Goal: Task Accomplishment & Management: Complete application form

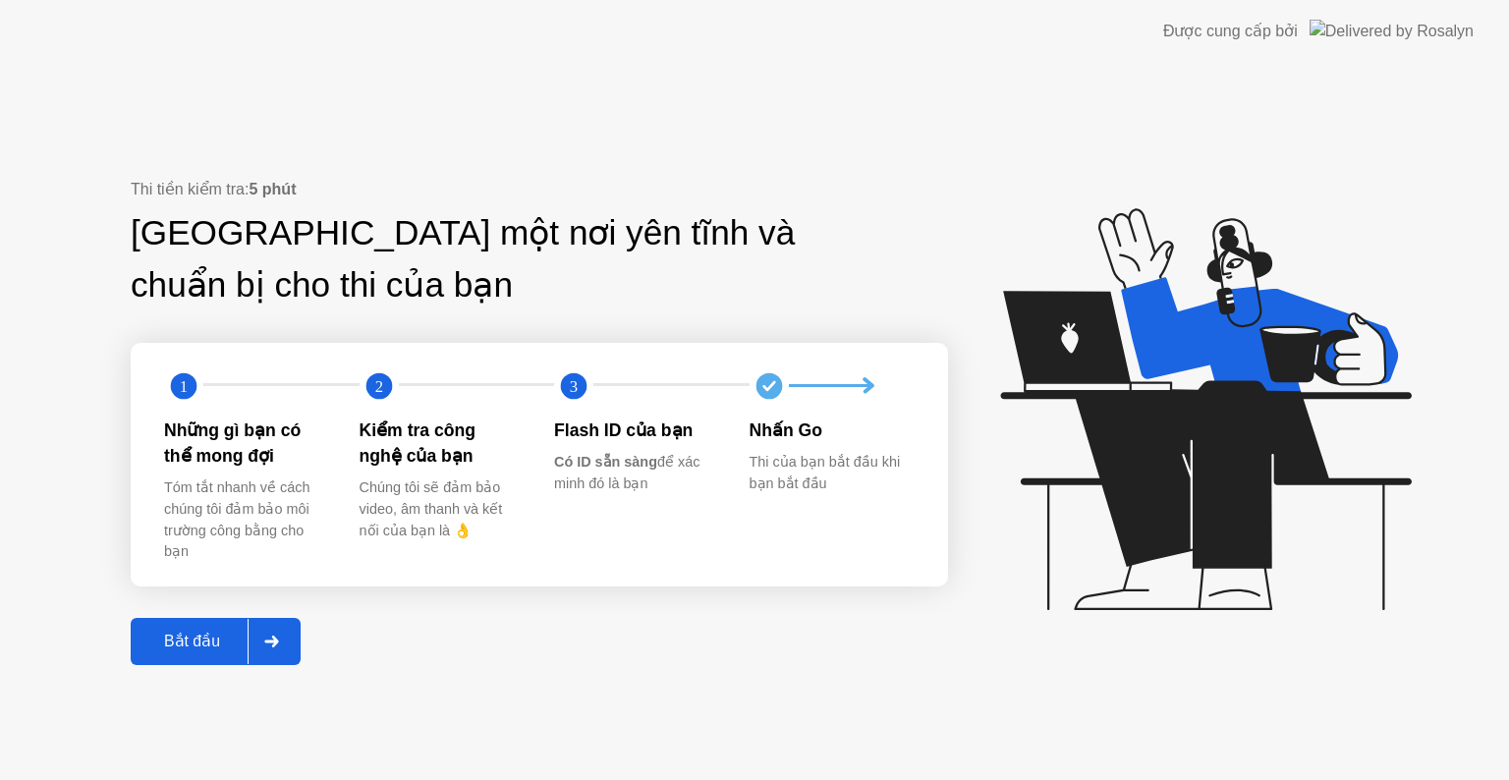
click at [181, 638] on div "Bắt đầu" at bounding box center [192, 641] width 111 height 19
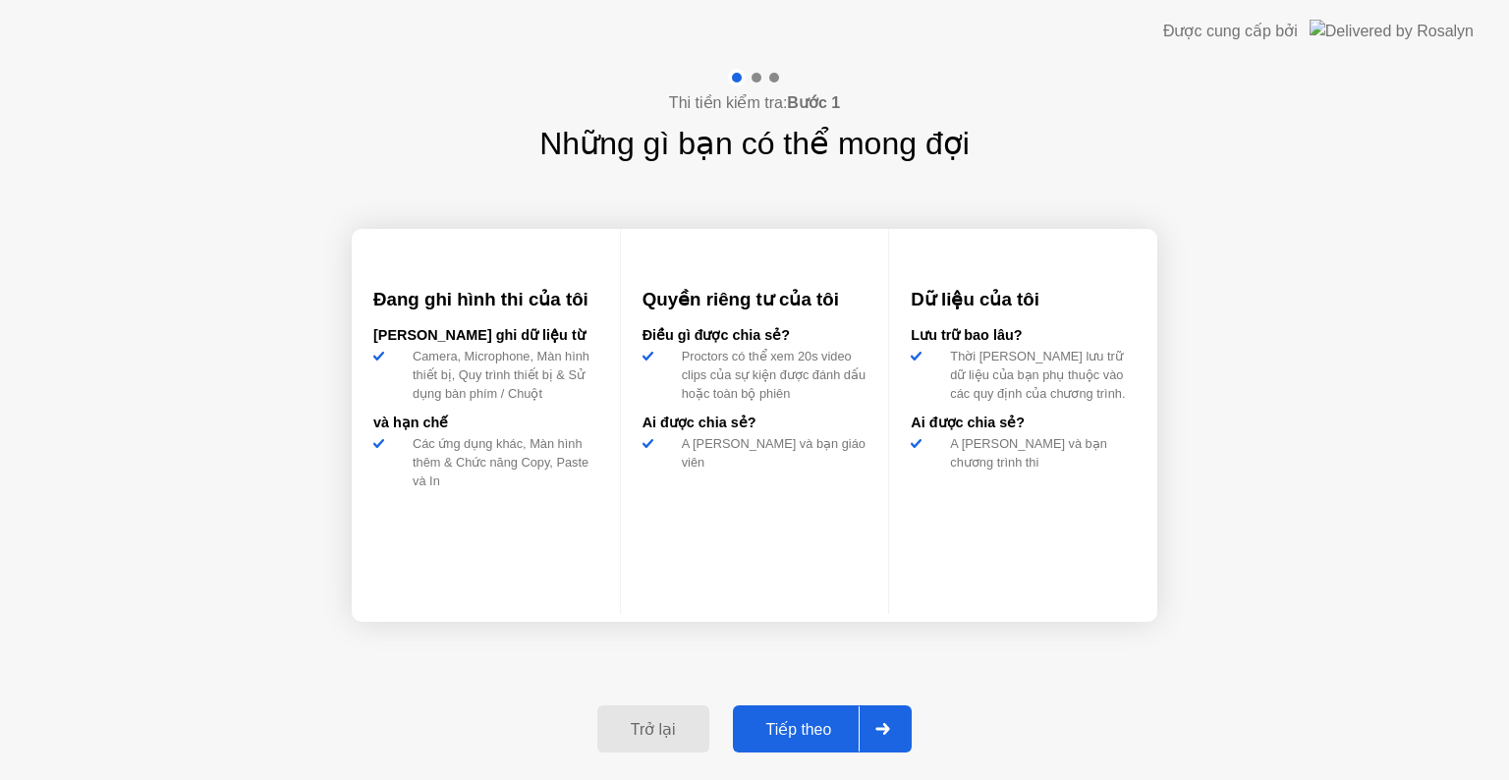
click at [805, 724] on div "Tiếp theo" at bounding box center [799, 729] width 121 height 19
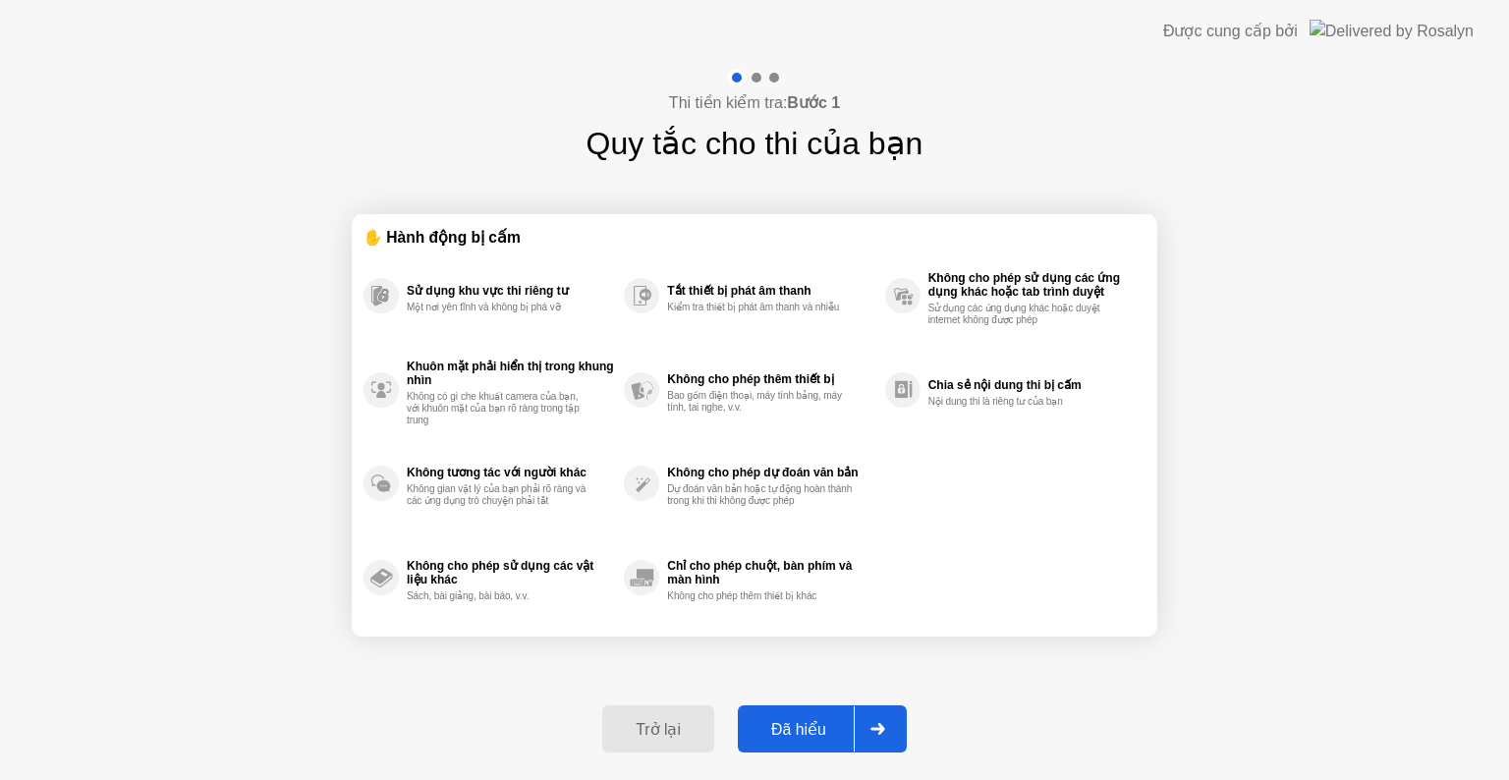
click at [782, 747] on button "Đã hiểu" at bounding box center [822, 728] width 169 height 47
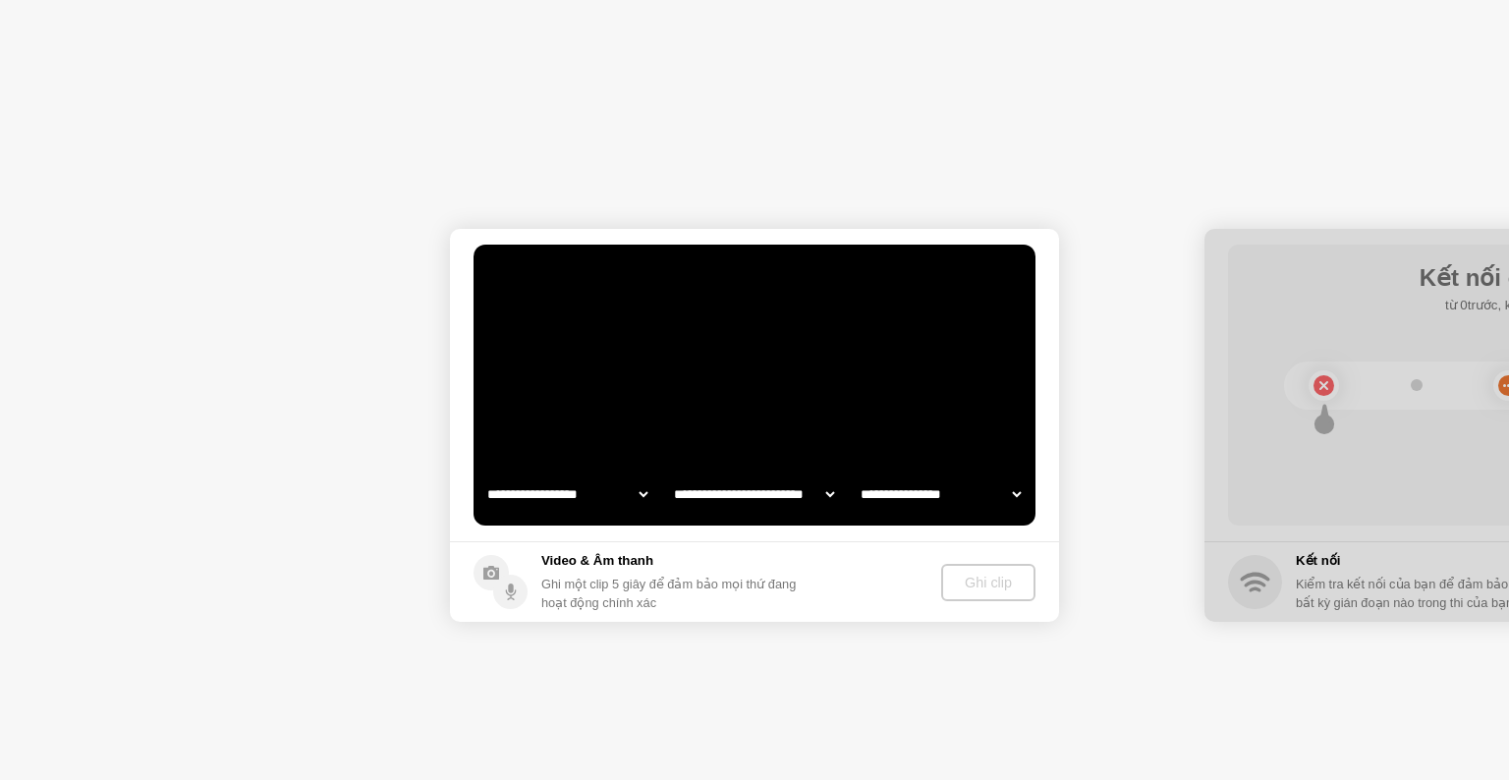
select select "**********"
select select "*******"
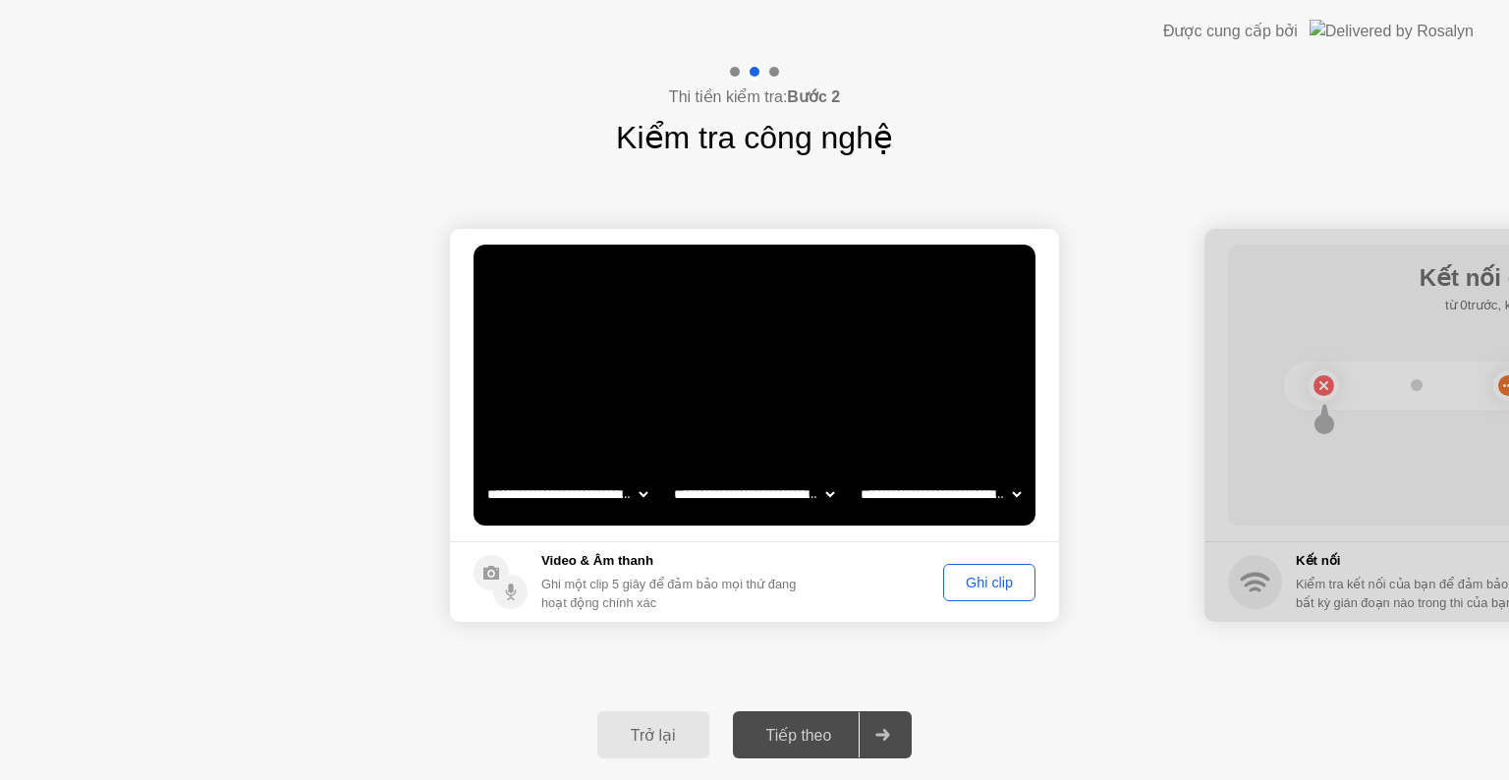
click at [997, 588] on div "Ghi clip" at bounding box center [989, 583] width 79 height 16
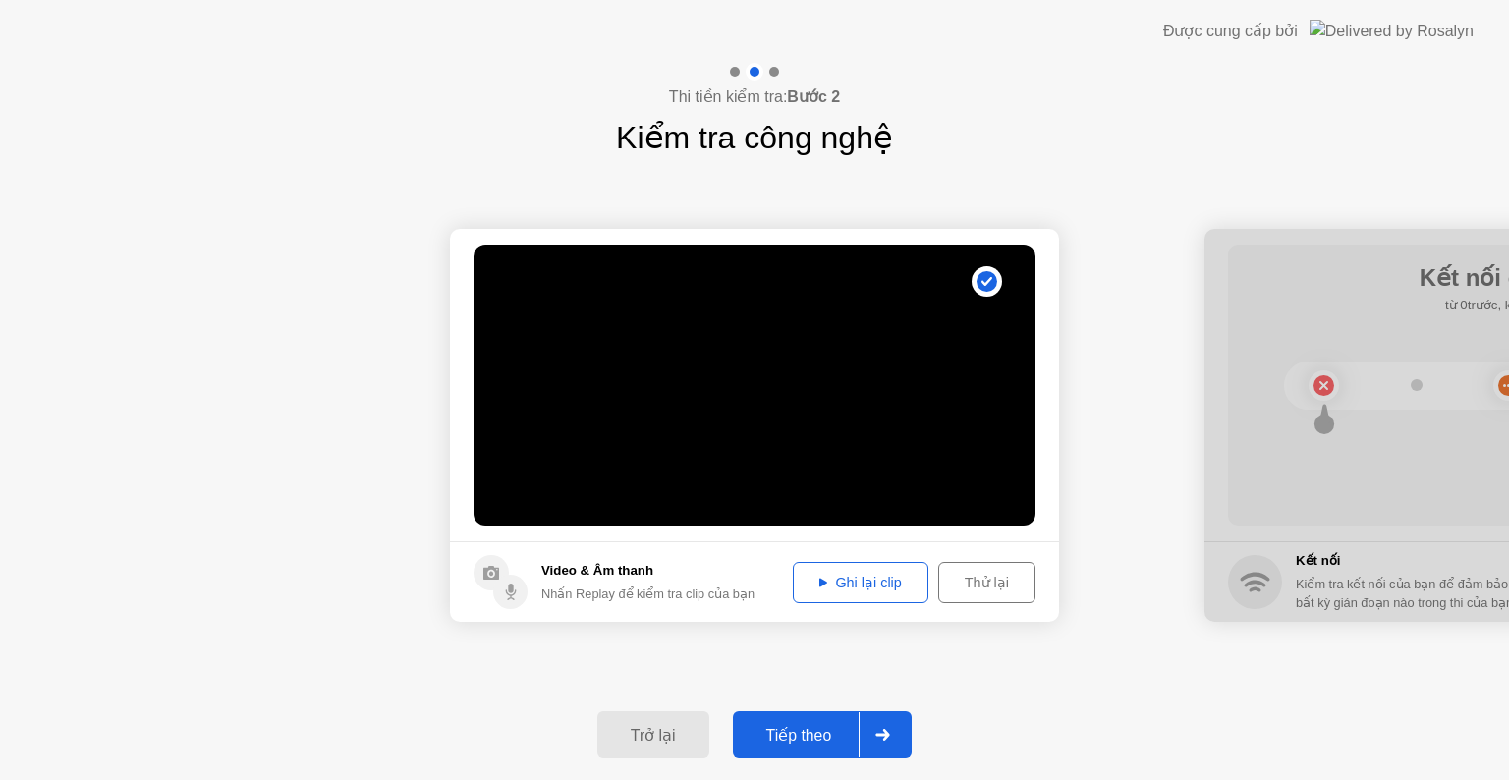
click at [819, 738] on div "Tiếp theo" at bounding box center [799, 735] width 121 height 19
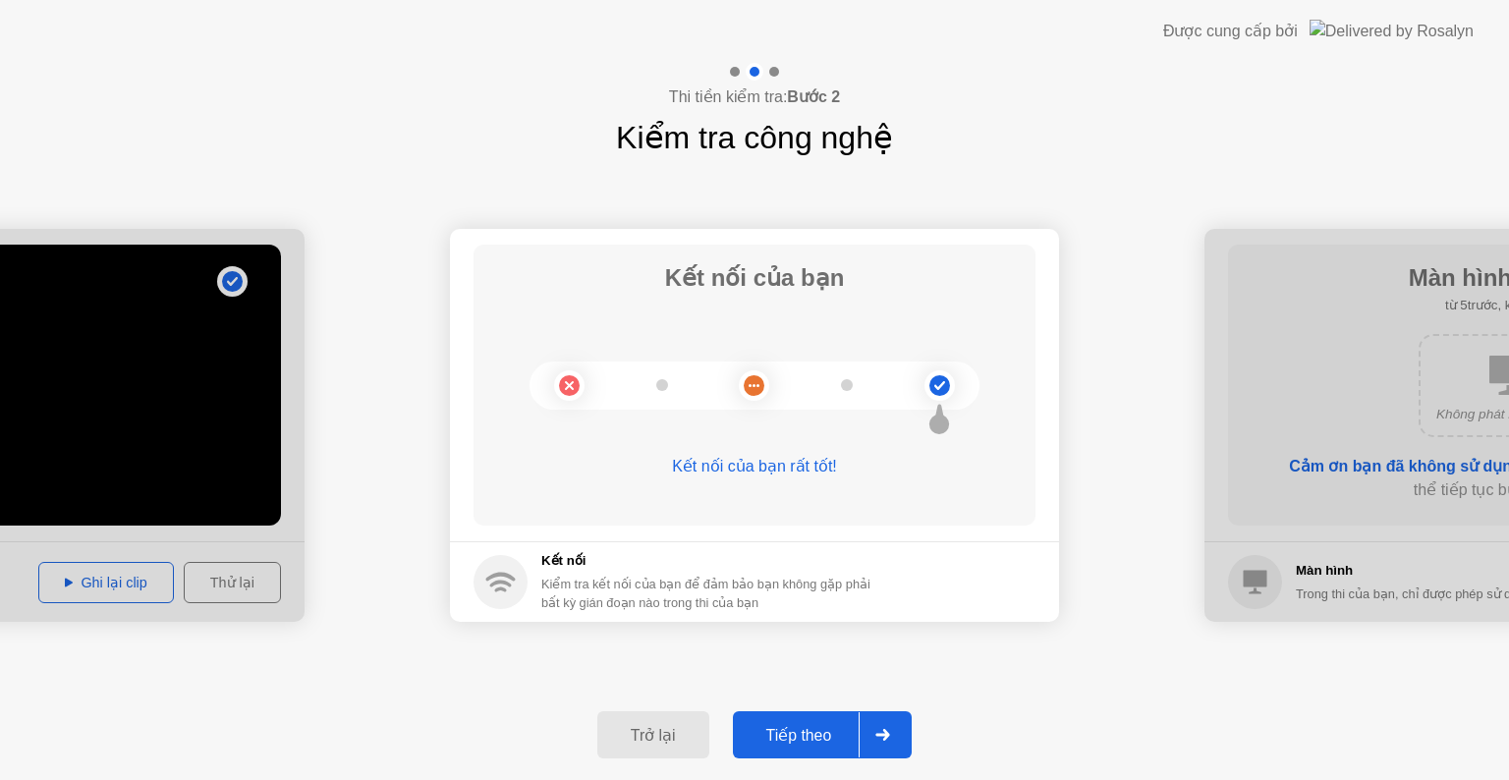
click at [826, 733] on div "Tiếp theo" at bounding box center [799, 735] width 121 height 19
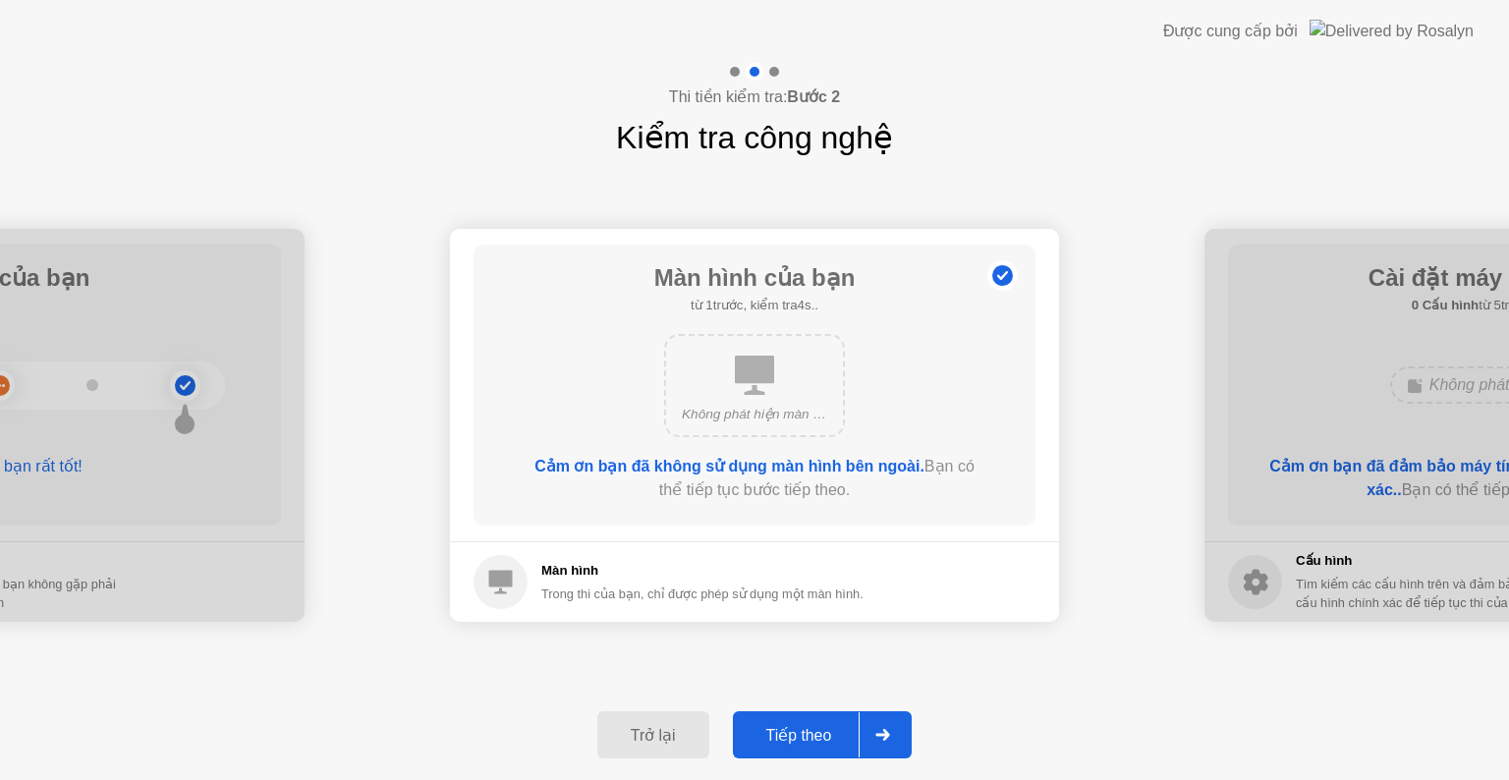
click at [826, 733] on div "Tiếp theo" at bounding box center [799, 735] width 121 height 19
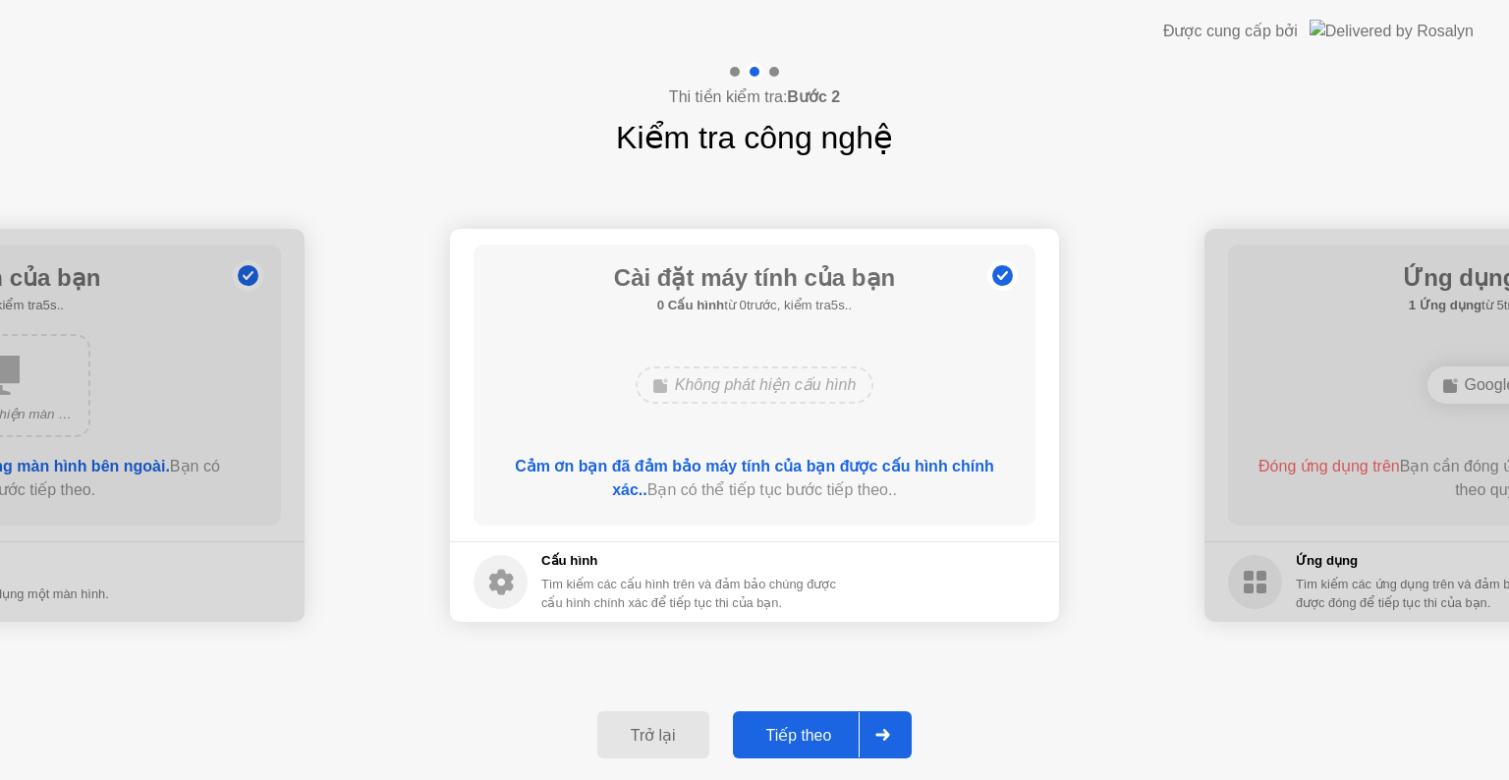
click at [826, 733] on div "Tiếp theo" at bounding box center [799, 735] width 121 height 19
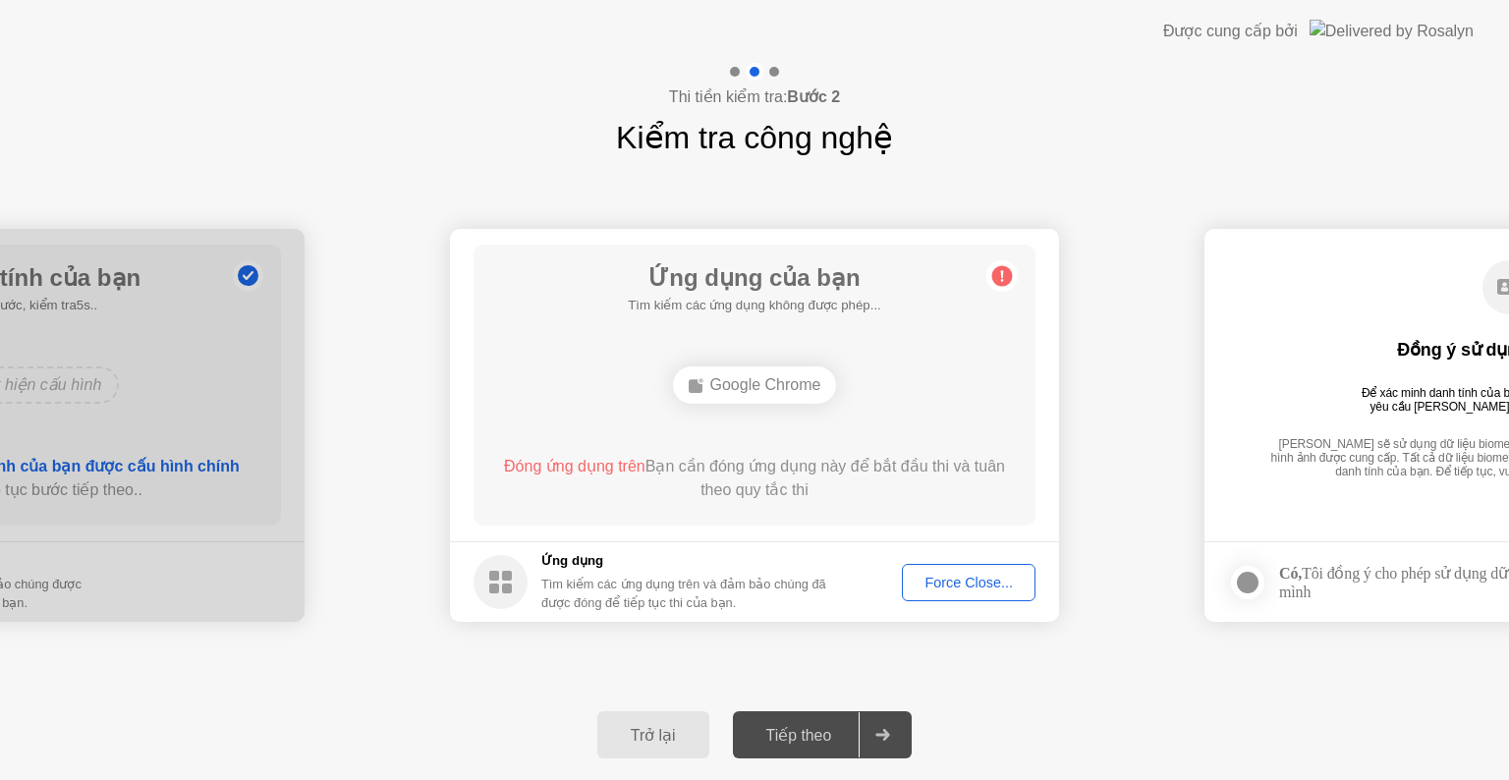
click at [978, 585] on div "Force Close..." at bounding box center [969, 583] width 120 height 16
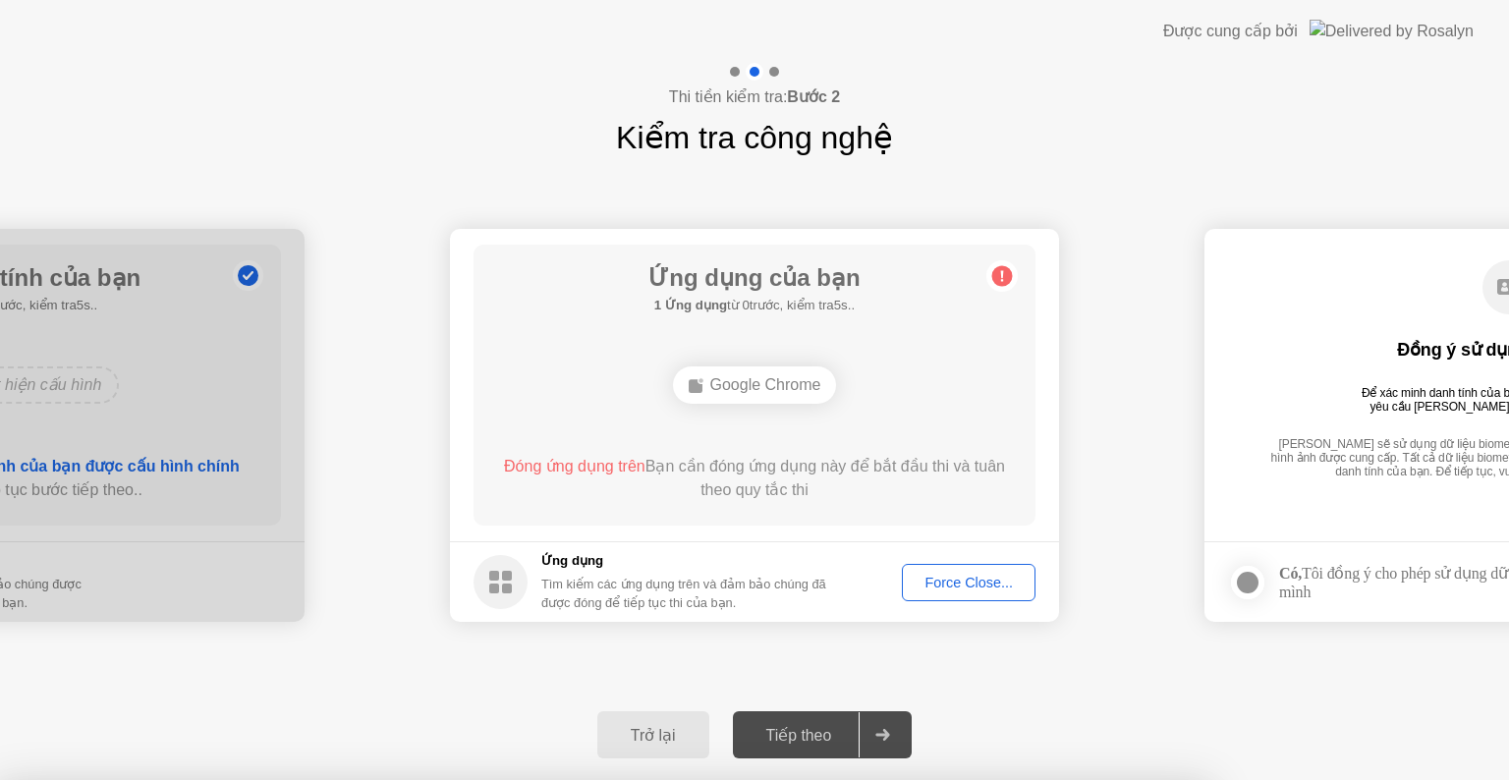
drag, startPoint x: 813, startPoint y: 502, endPoint x: 810, endPoint y: 526, distance: 24.7
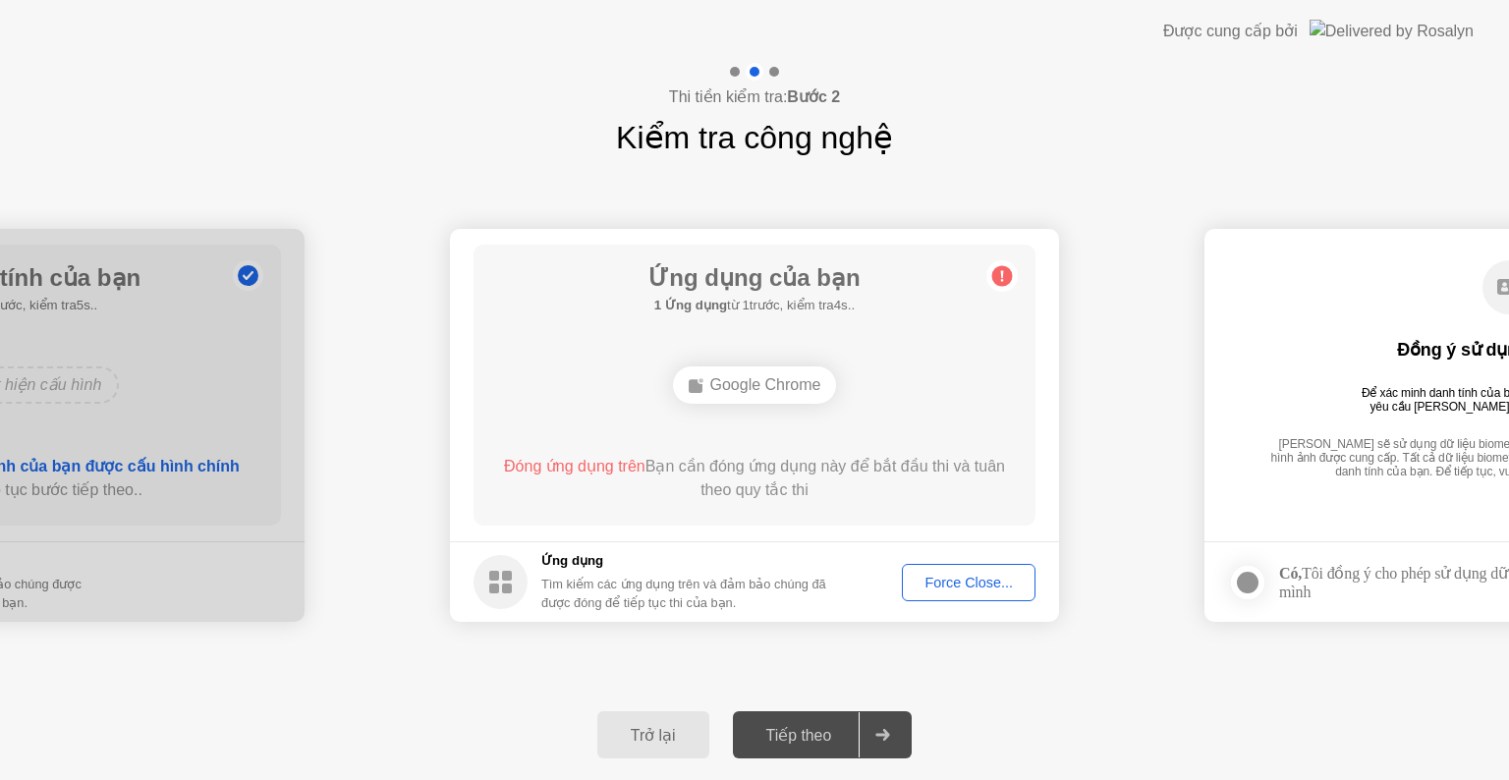
click at [994, 586] on div "Force Close..." at bounding box center [969, 583] width 120 height 16
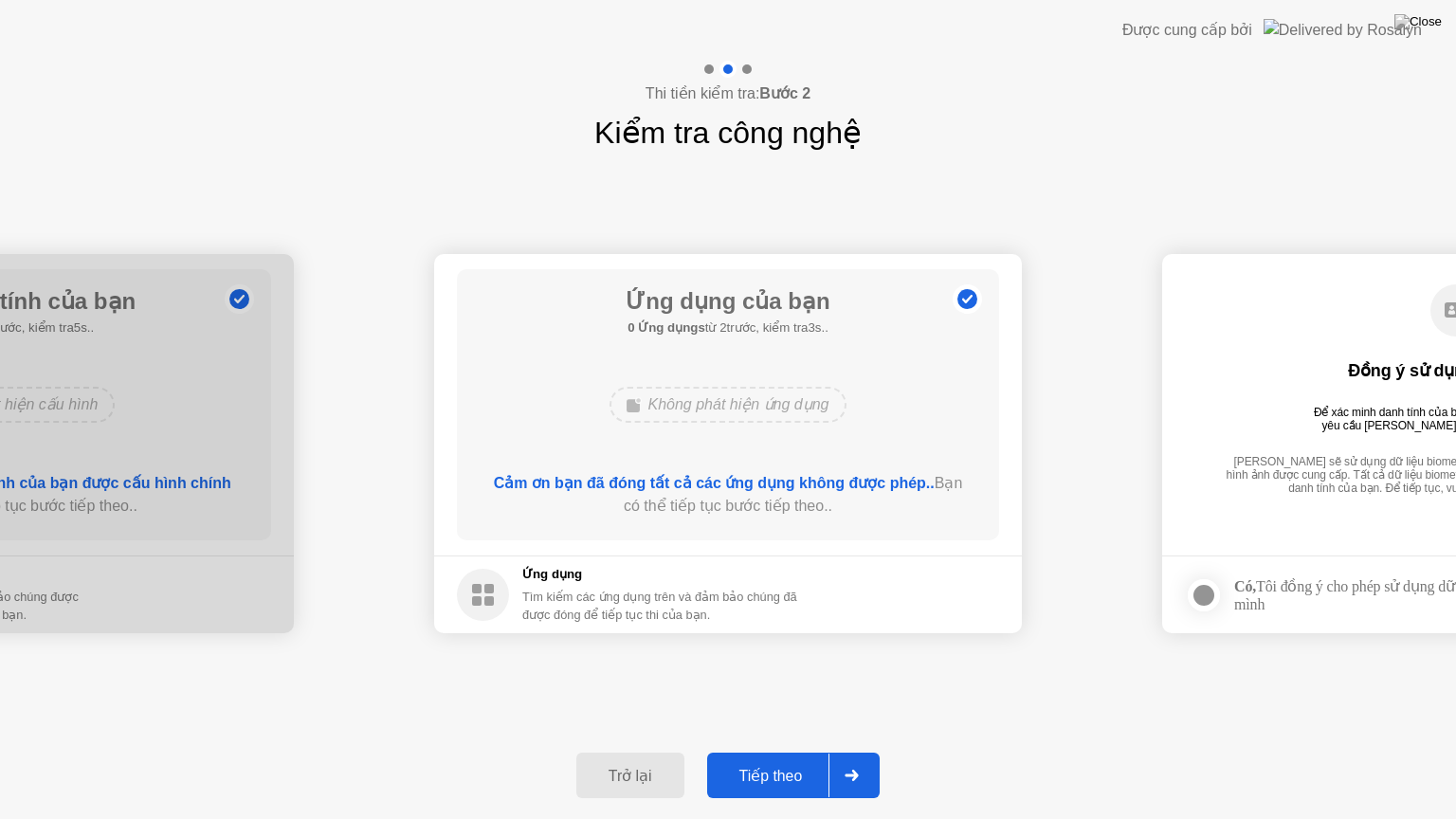
click at [790, 751] on div "Tiếp theo" at bounding box center [771, 776] width 117 height 18
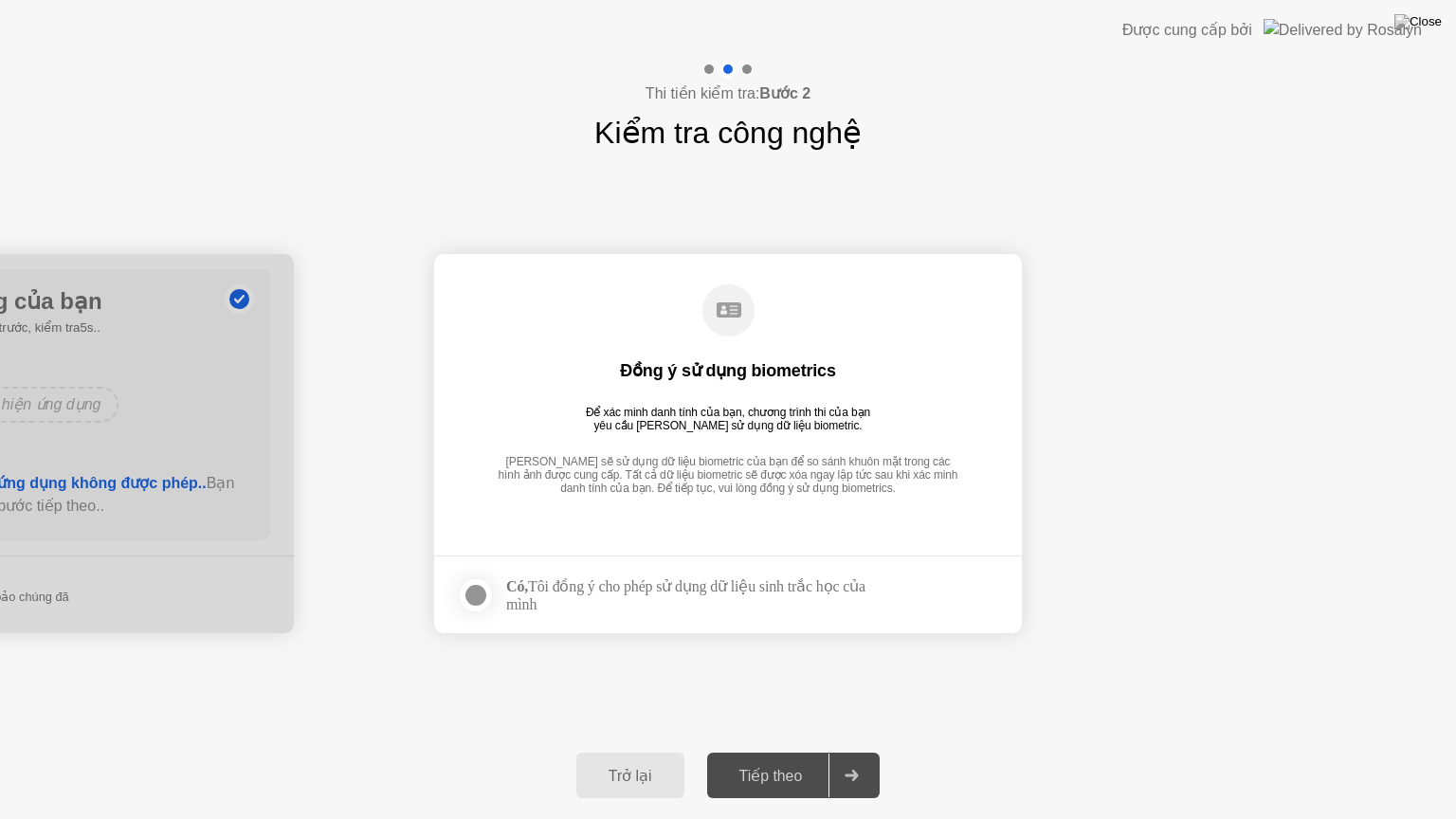
click at [474, 594] on div at bounding box center [476, 595] width 23 height 23
click at [755, 751] on div "Tiếp theo" at bounding box center [771, 776] width 117 height 18
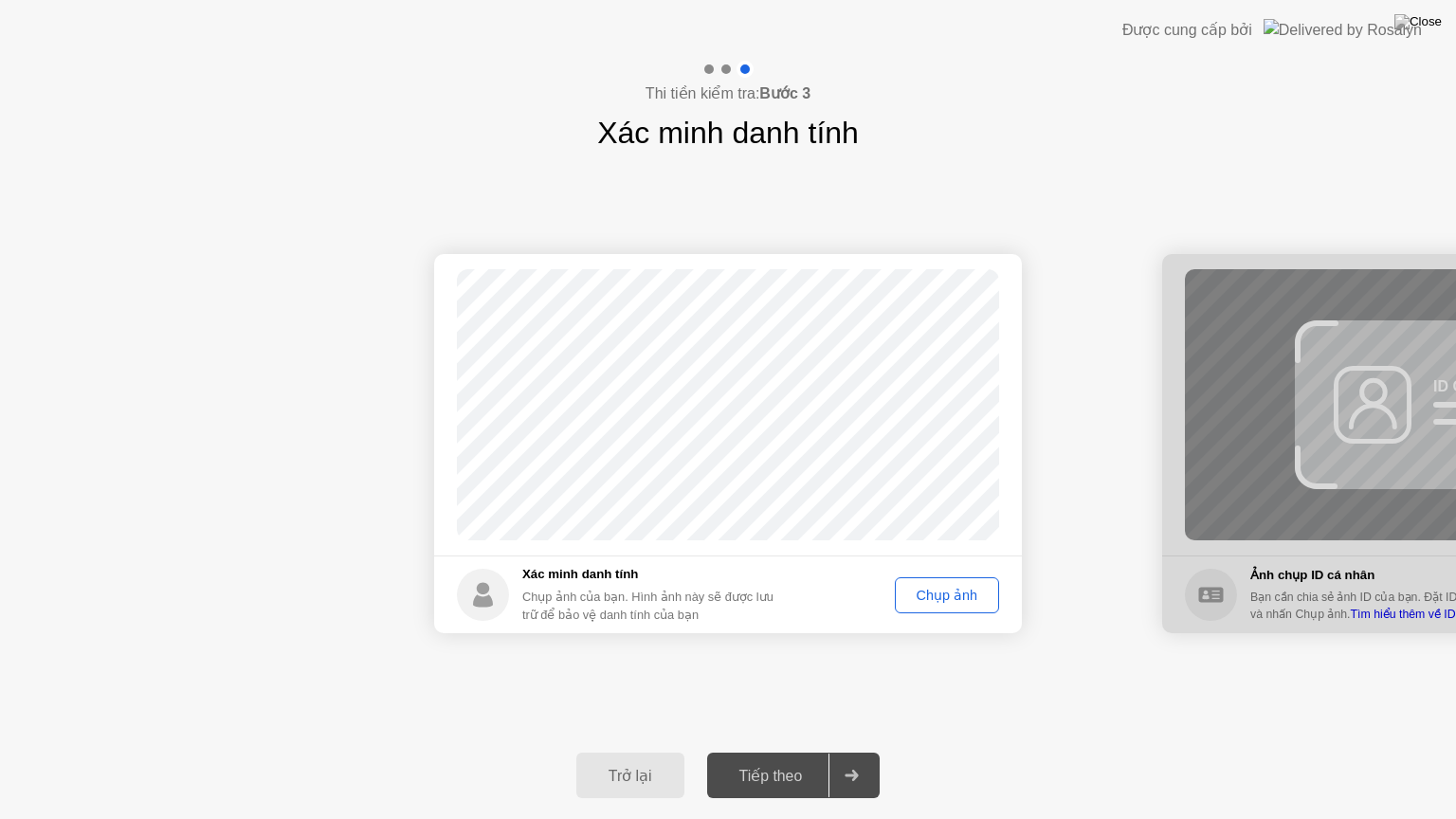
click at [957, 602] on div "Chụp ảnh" at bounding box center [947, 595] width 91 height 15
click at [783, 751] on div "Tiếp theo" at bounding box center [771, 776] width 117 height 18
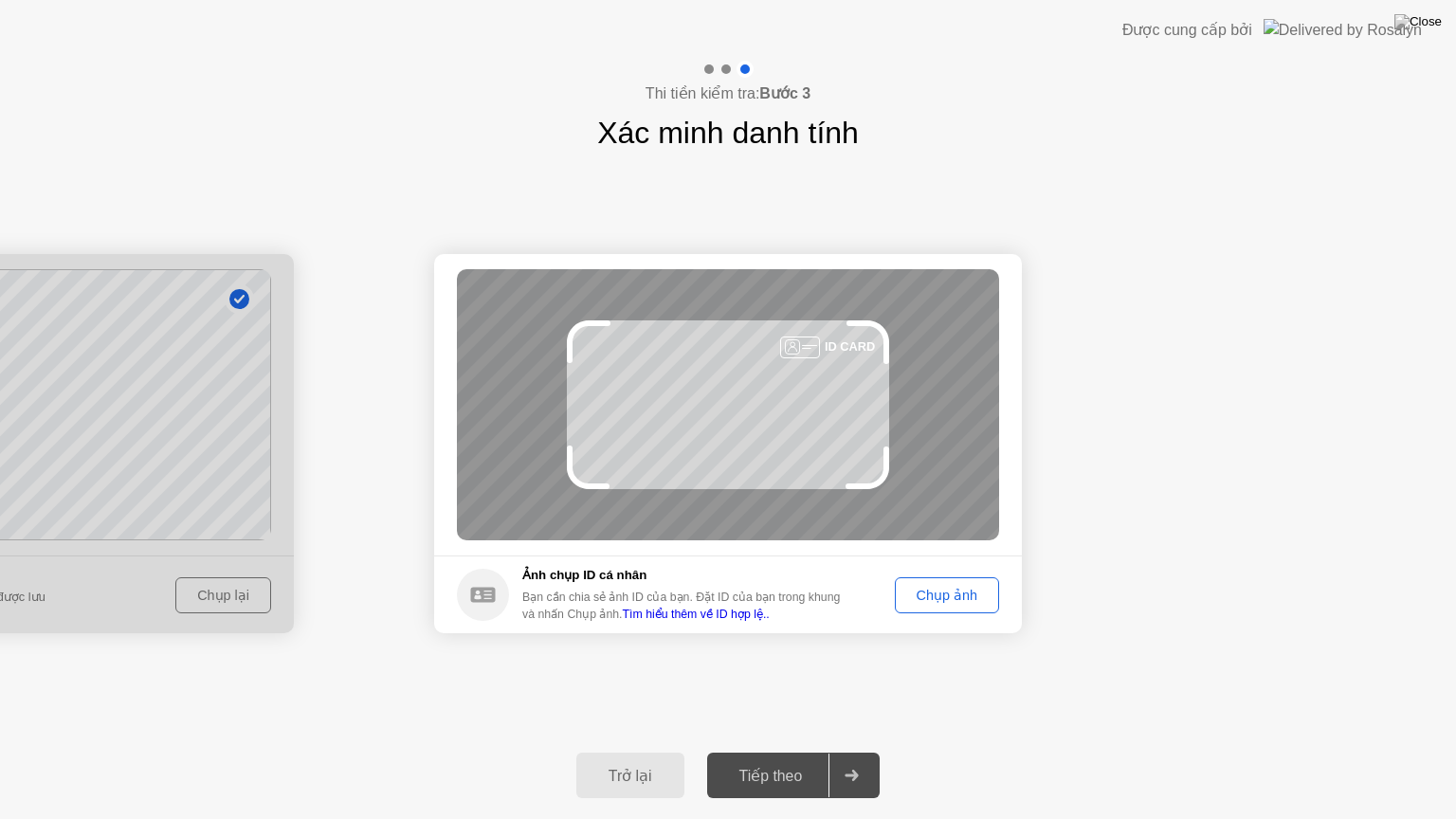
click at [950, 594] on div "Chụp ảnh" at bounding box center [947, 595] width 91 height 15
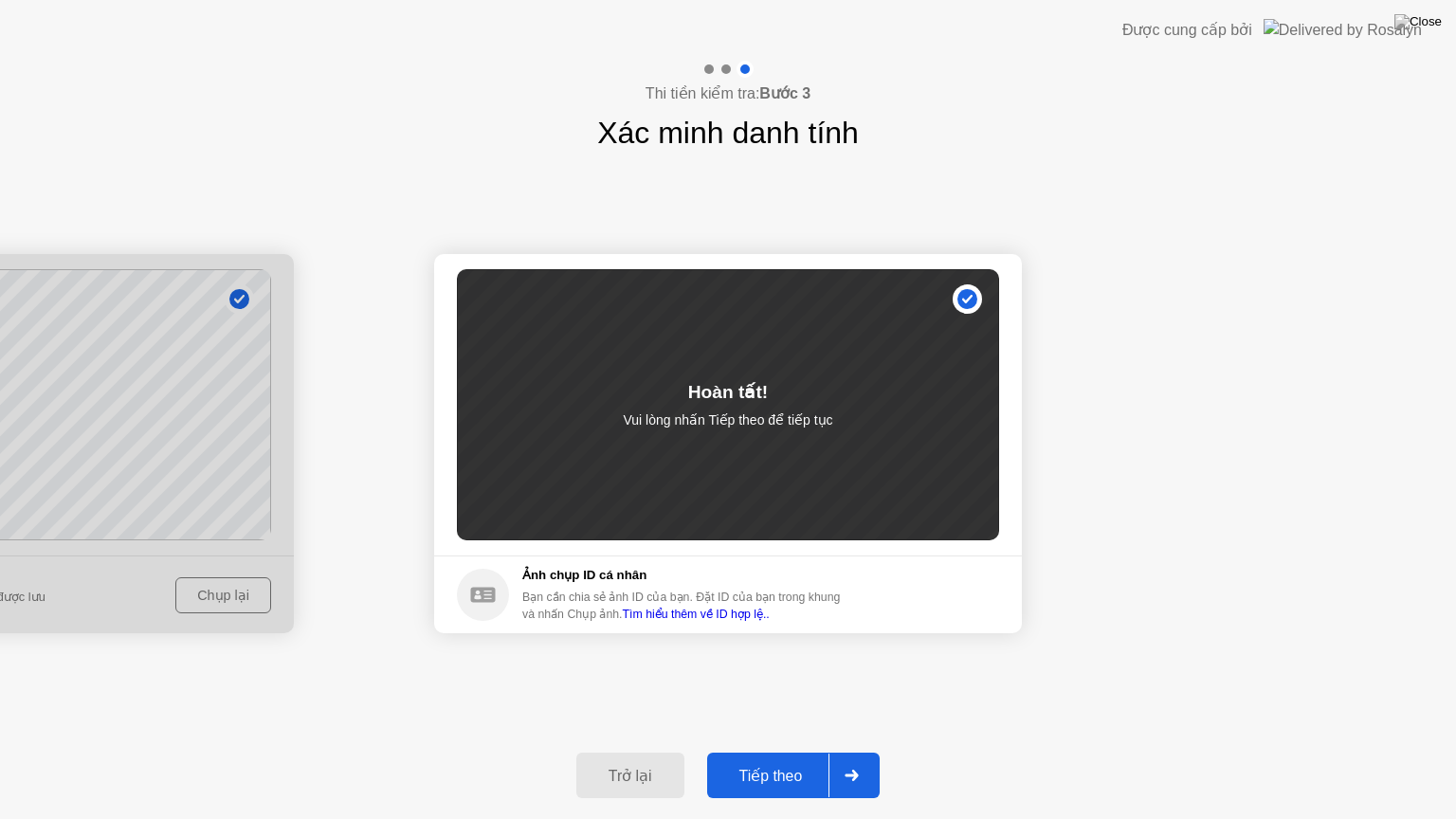
click at [792, 751] on div "Tiếp theo" at bounding box center [771, 776] width 117 height 18
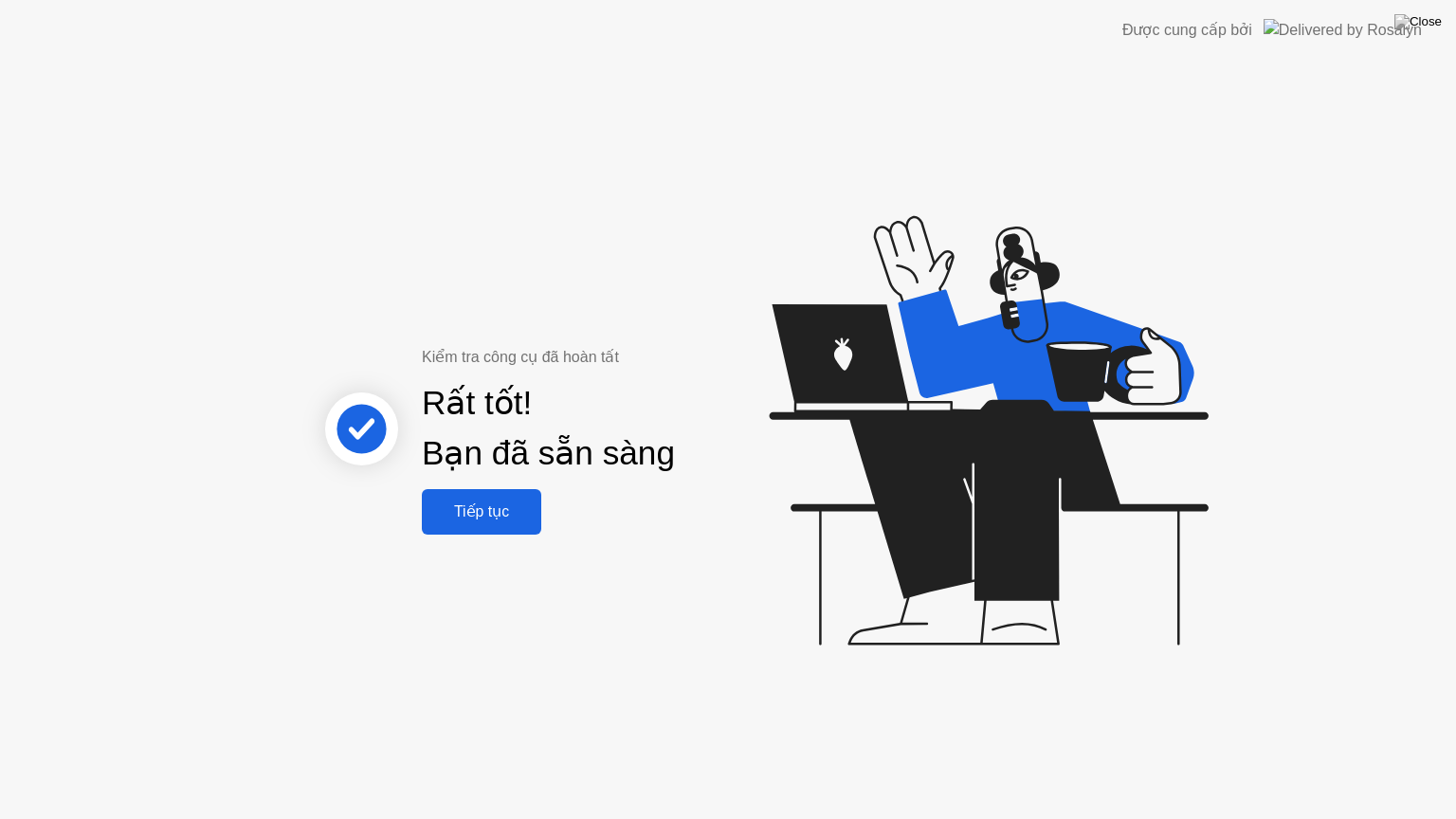
click at [482, 497] on button "Tiếp tục" at bounding box center [481, 511] width 120 height 45
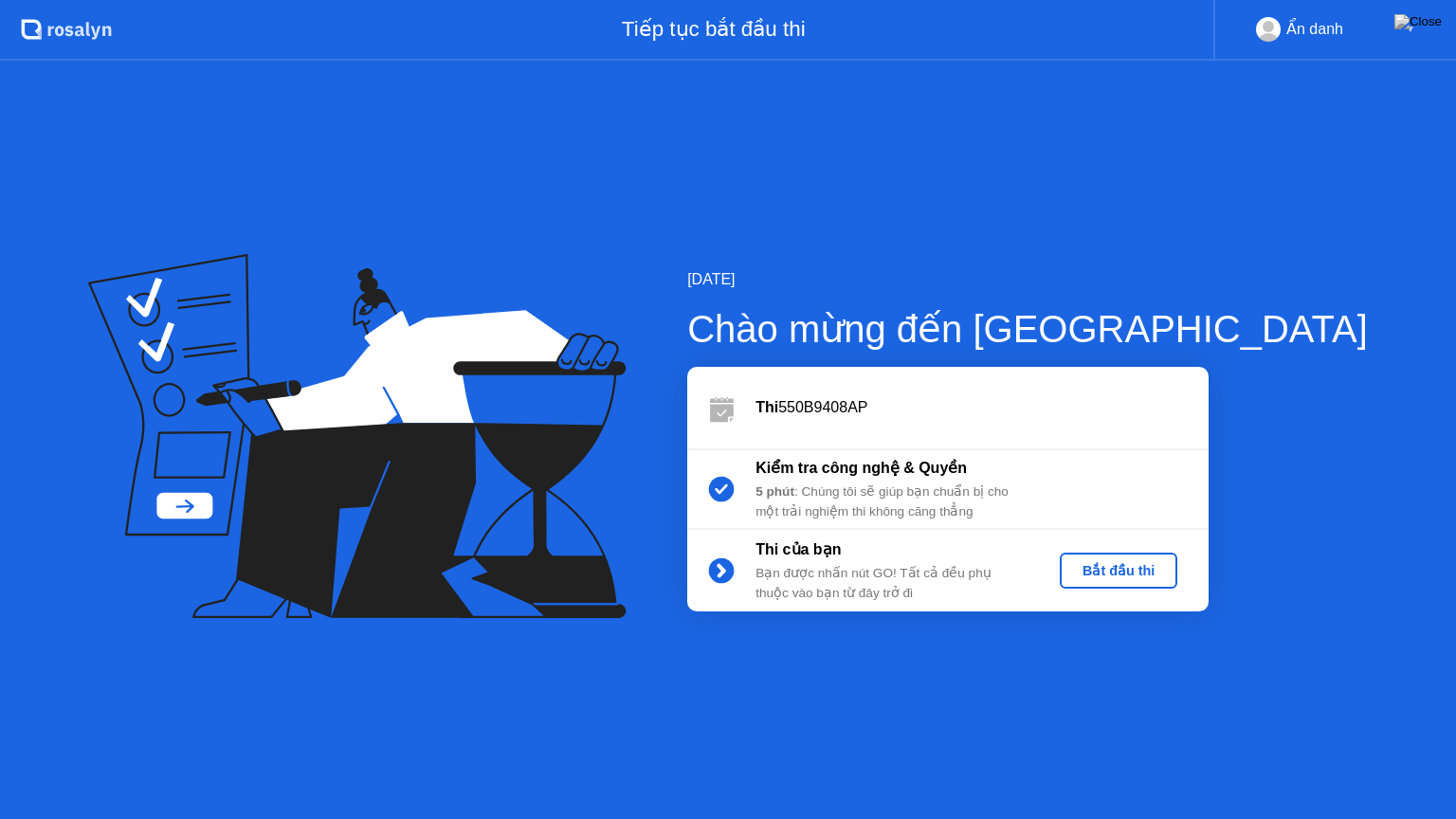
click at [1177, 557] on button "Bắt đầu thi" at bounding box center [1118, 570] width 118 height 36
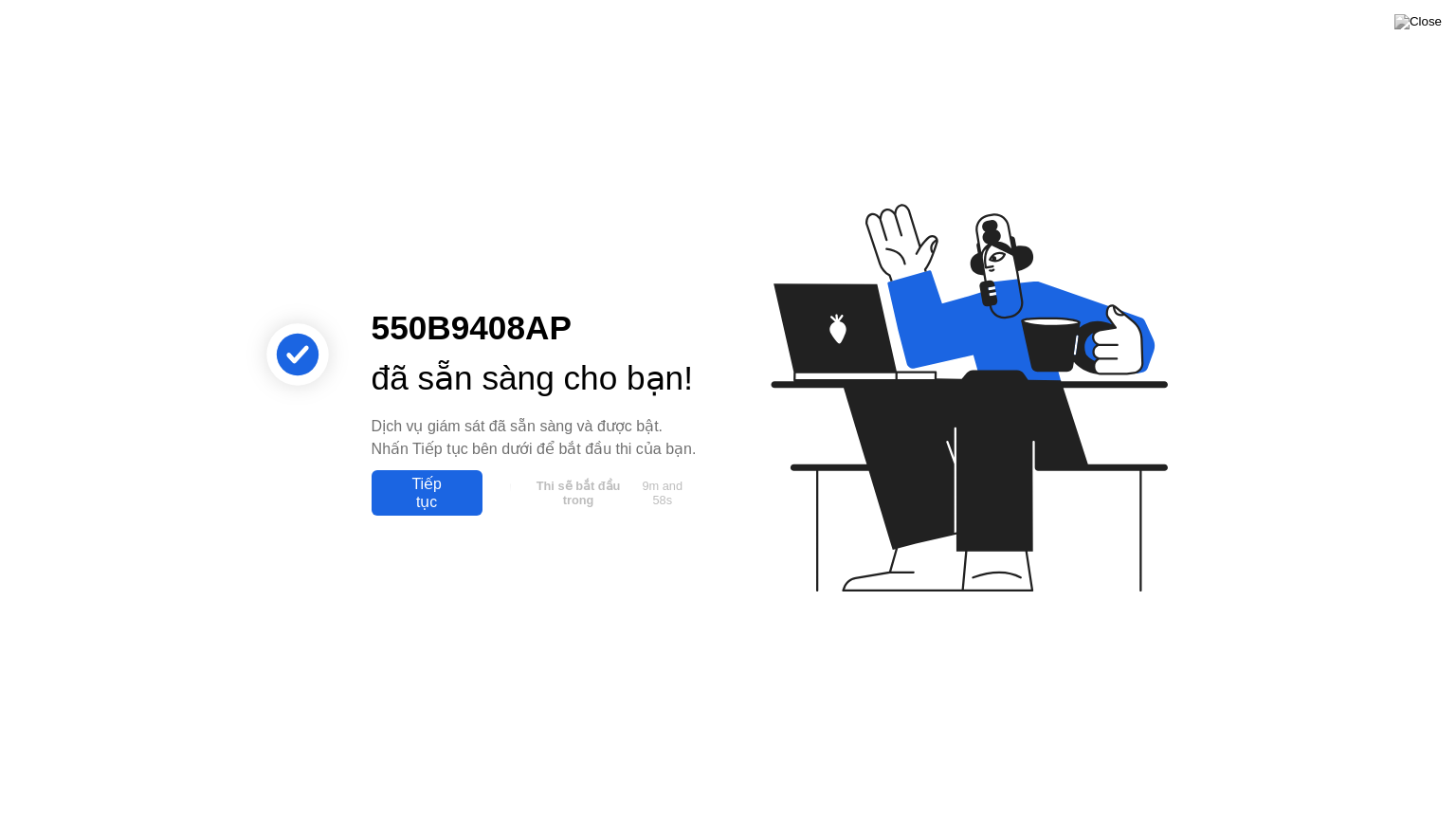
click at [433, 510] on div "Tiếp tục" at bounding box center [426, 492] width 99 height 36
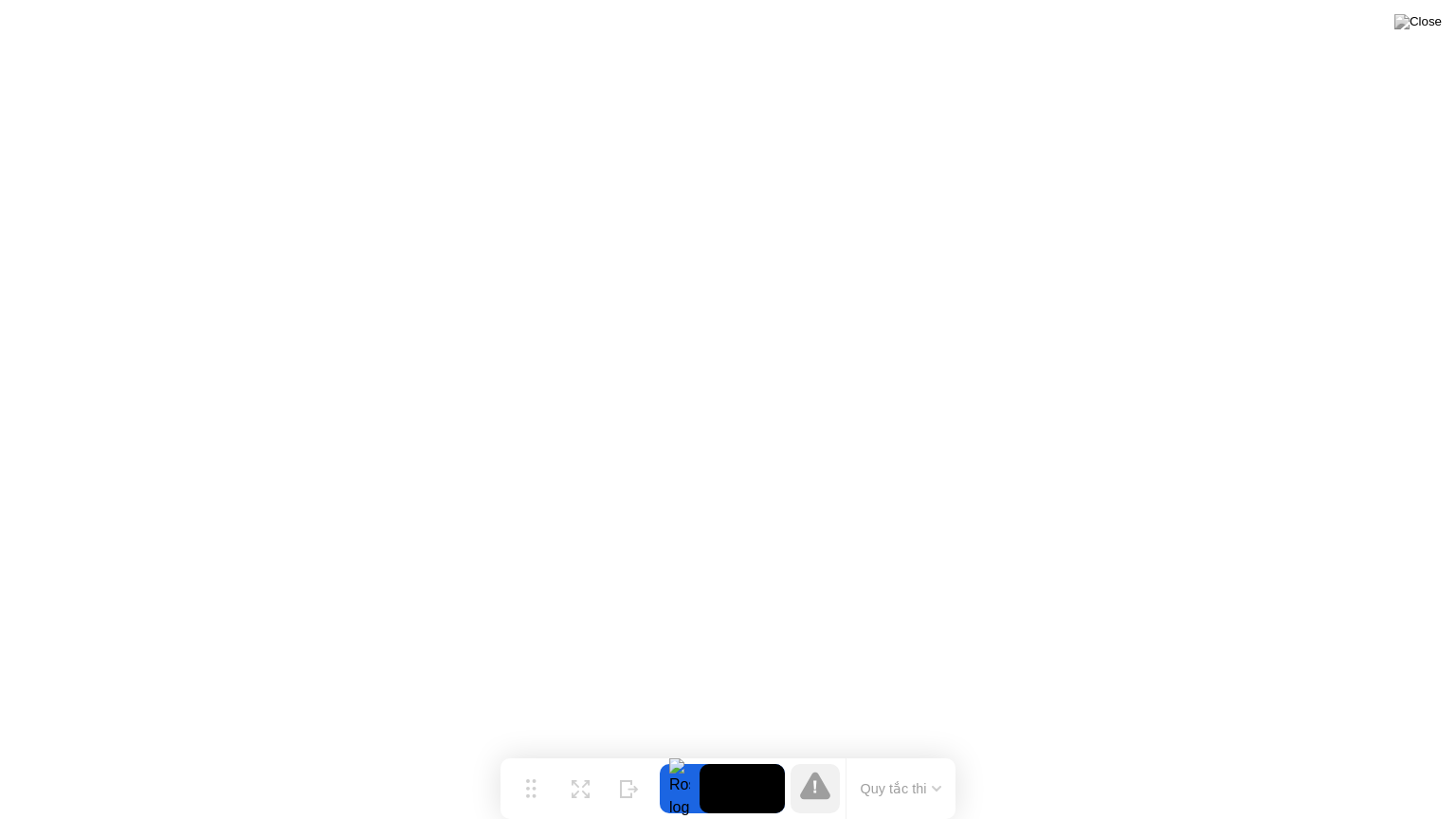
click at [728, 751] on video at bounding box center [742, 788] width 85 height 49
click at [769, 751] on video at bounding box center [742, 788] width 85 height 49
click at [751, 751] on video at bounding box center [742, 788] width 85 height 49
